Goal: Obtain resource: Obtain resource

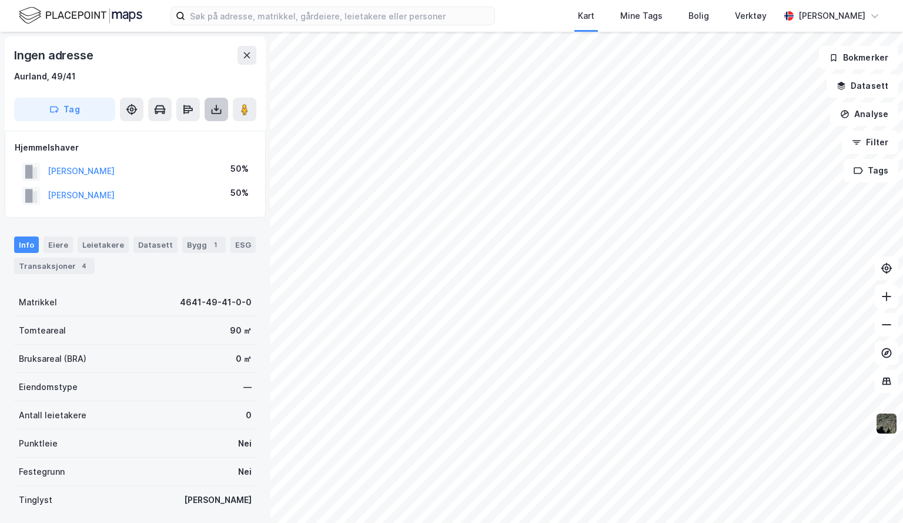
click at [215, 101] on button at bounding box center [217, 110] width 24 height 24
click at [173, 124] on div "Last ned grunnbok" at bounding box center [165, 133] width 125 height 19
click at [219, 107] on icon at bounding box center [217, 110] width 12 height 12
click at [170, 130] on div "Last ned grunnbok" at bounding box center [158, 132] width 68 height 9
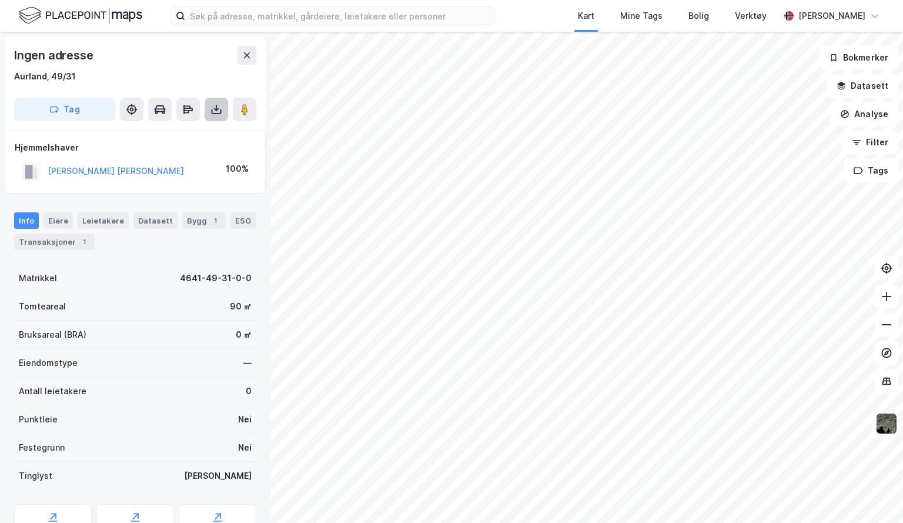
click at [215, 112] on icon at bounding box center [217, 110] width 12 height 12
click at [187, 131] on div "Last ned grunnbok" at bounding box center [158, 132] width 68 height 9
click at [886, 432] on img at bounding box center [887, 423] width 22 height 22
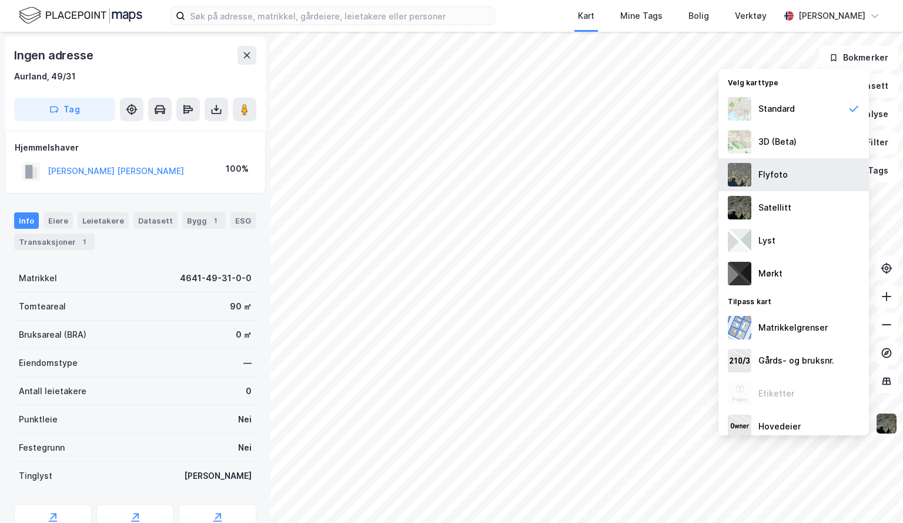
click at [773, 173] on div "Flyfoto" at bounding box center [773, 175] width 29 height 14
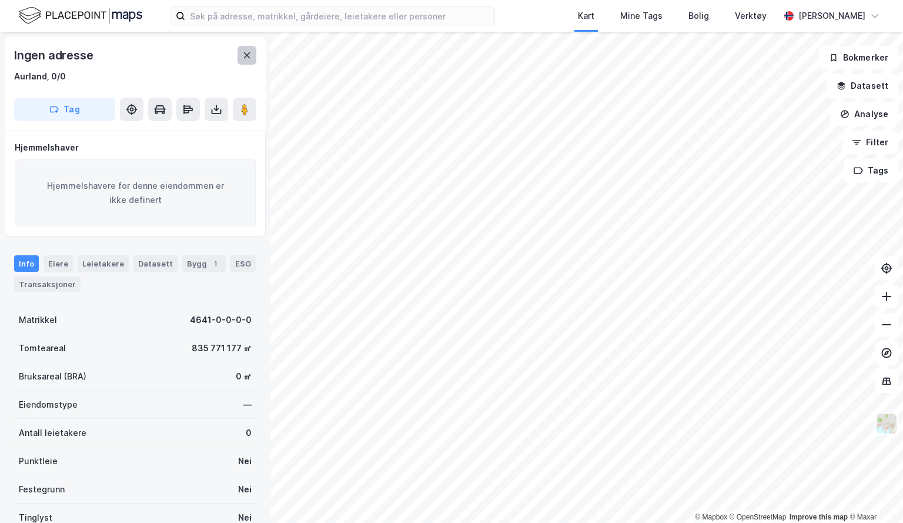
click at [250, 55] on icon at bounding box center [246, 55] width 9 height 9
